Goal: Obtain resource: Download file/media

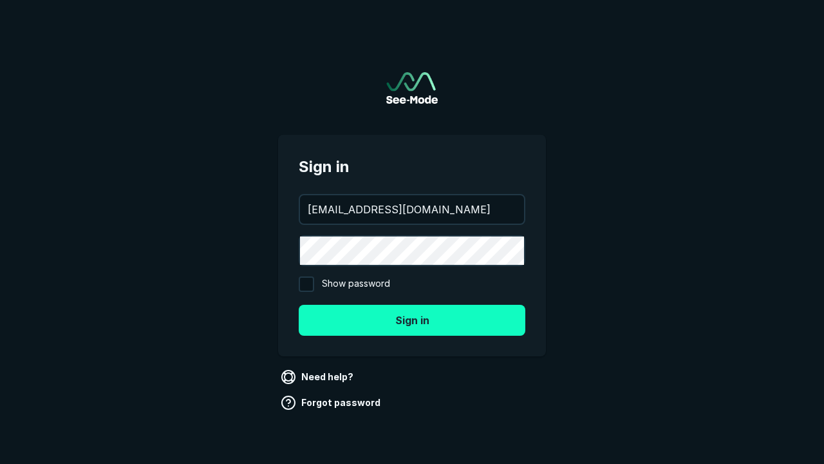
click at [412, 319] on button "Sign in" at bounding box center [412, 320] width 227 height 31
